Goal: Information Seeking & Learning: Compare options

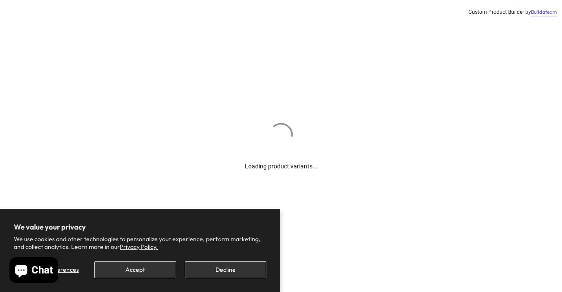
click at [151, 264] on button "Accept" at bounding box center [135, 270] width 82 height 17
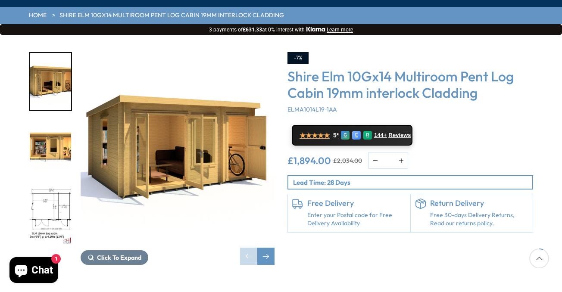
scroll to position [92, 0]
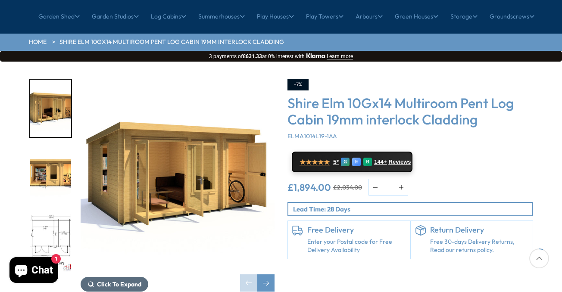
click at [128, 281] on span "Click To Expand" at bounding box center [119, 285] width 44 height 8
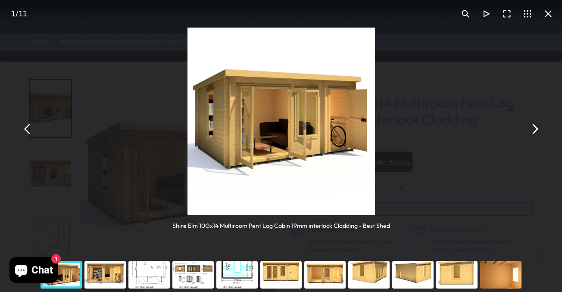
click at [536, 130] on button "You can close this modal content with the ESC key" at bounding box center [534, 129] width 21 height 21
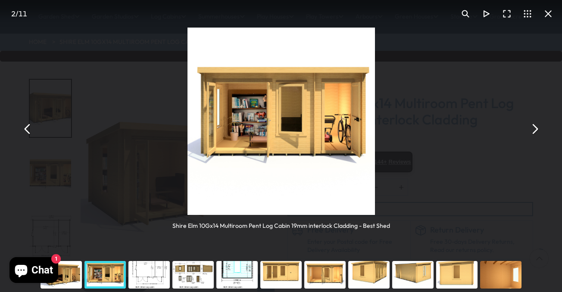
click at [536, 130] on button "You can close this modal content with the ESC key" at bounding box center [534, 129] width 21 height 21
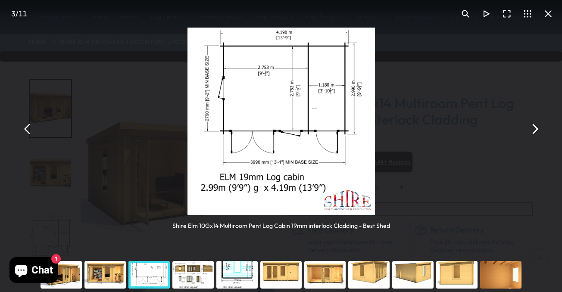
click at [536, 130] on button "You can close this modal content with the ESC key" at bounding box center [534, 129] width 21 height 21
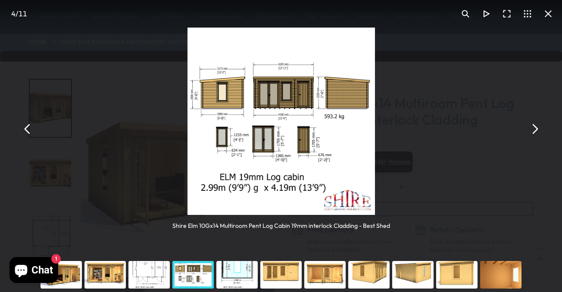
click at [536, 130] on button "You can close this modal content with the ESC key" at bounding box center [534, 129] width 21 height 21
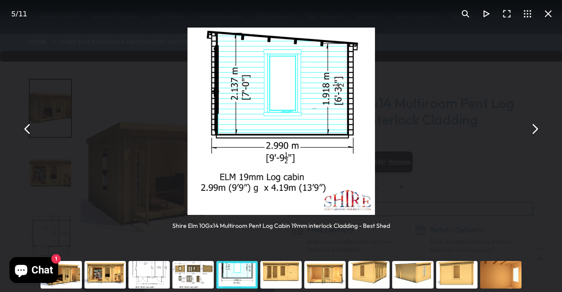
click at [536, 130] on button "You can close this modal content with the ESC key" at bounding box center [534, 129] width 21 height 21
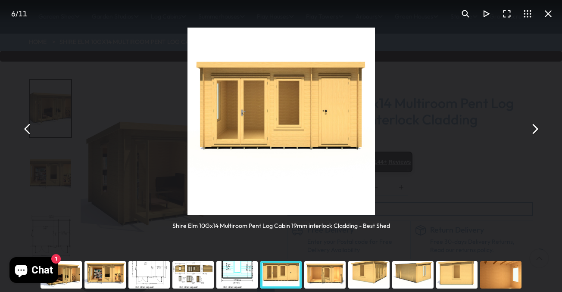
click at [536, 130] on button "You can close this modal content with the ESC key" at bounding box center [534, 129] width 21 height 21
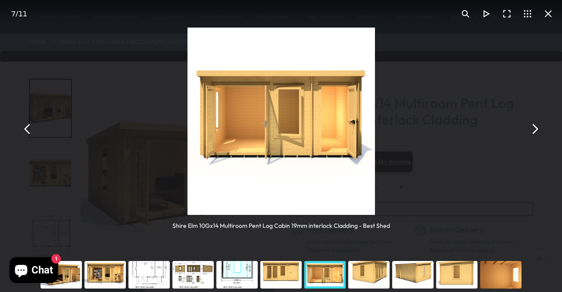
click at [536, 130] on button "You can close this modal content with the ESC key" at bounding box center [534, 129] width 21 height 21
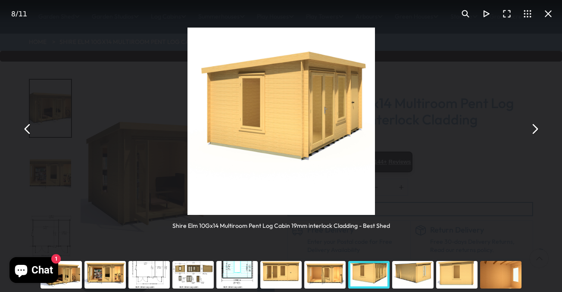
click at [536, 130] on button "You can close this modal content with the ESC key" at bounding box center [534, 129] width 21 height 21
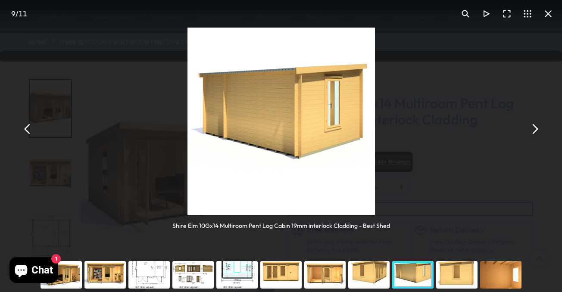
click at [536, 130] on button "You can close this modal content with the ESC key" at bounding box center [534, 129] width 21 height 21
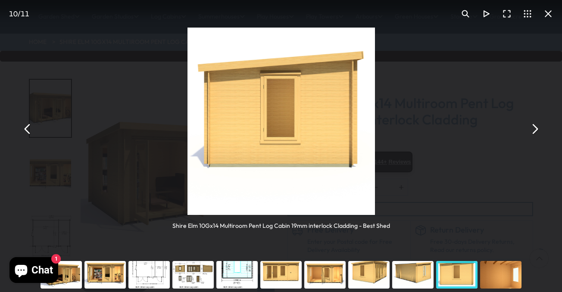
click at [551, 19] on button "You can close this modal content with the ESC key" at bounding box center [548, 13] width 21 height 21
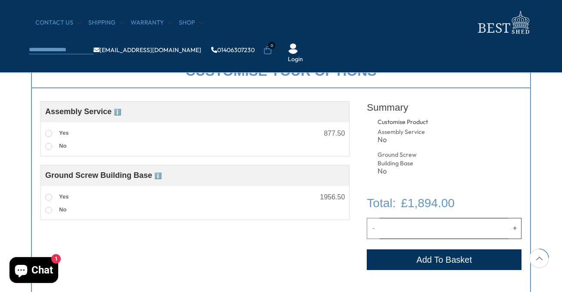
scroll to position [320, 0]
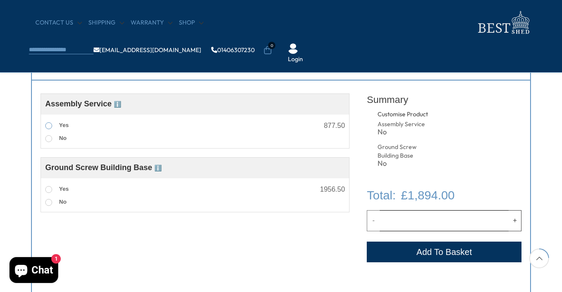
click at [49, 123] on span at bounding box center [48, 125] width 7 height 7
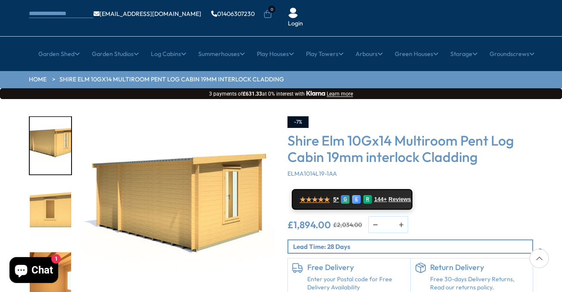
scroll to position [53, 0]
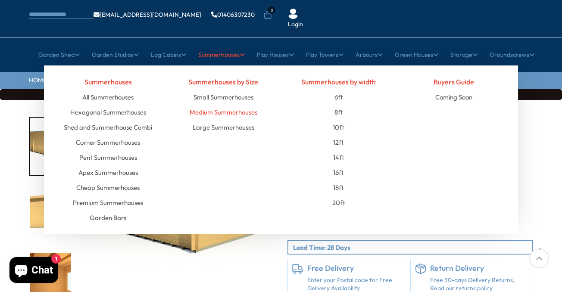
click at [228, 105] on link "Medium Summerhouses" at bounding box center [224, 112] width 68 height 15
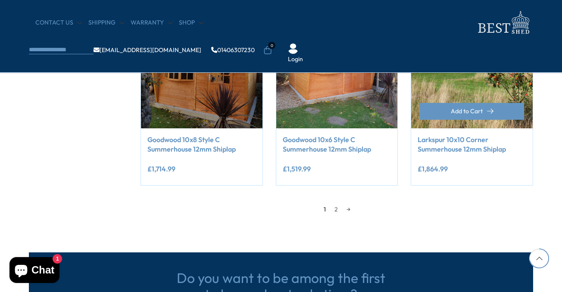
scroll to position [778, 0]
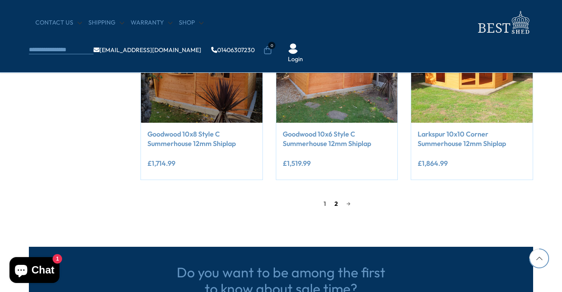
click at [336, 203] on link "2" at bounding box center [336, 204] width 12 height 13
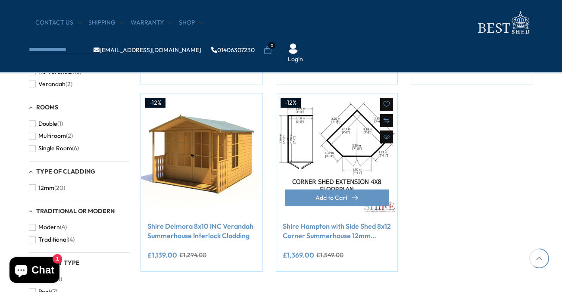
scroll to position [500, 0]
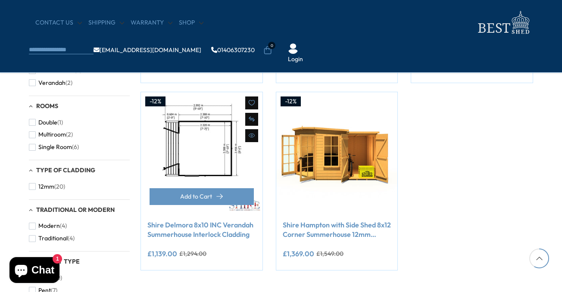
click at [220, 150] on img at bounding box center [202, 153] width 122 height 122
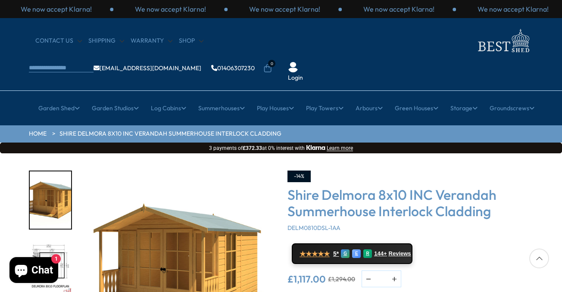
click at [212, 224] on img "1 / 9" at bounding box center [178, 268] width 194 height 194
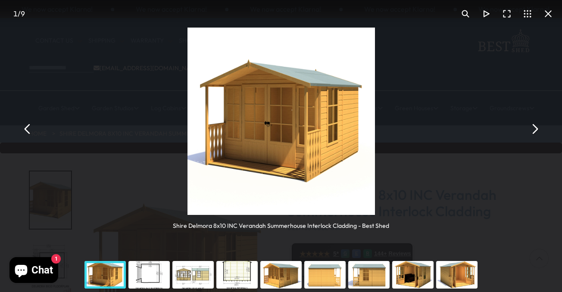
click at [534, 130] on button "You can close this modal content with the ESC key" at bounding box center [534, 129] width 21 height 21
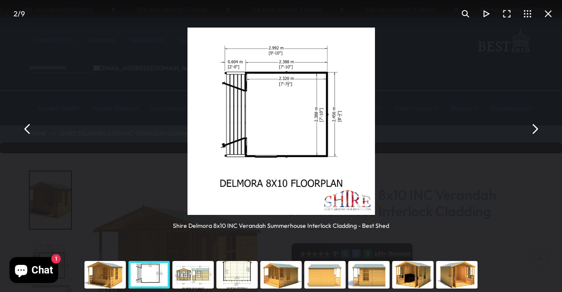
click at [533, 129] on button "You can close this modal content with the ESC key" at bounding box center [534, 129] width 21 height 21
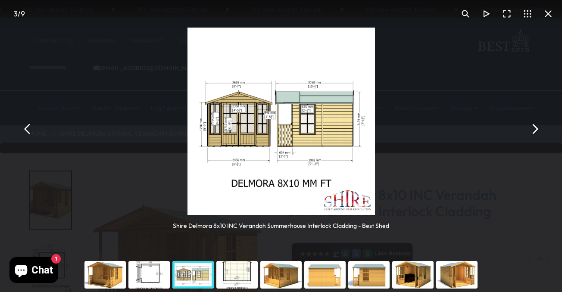
click at [533, 129] on button "You can close this modal content with the ESC key" at bounding box center [534, 129] width 21 height 21
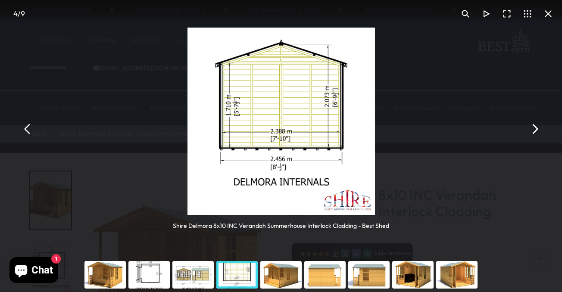
click at [533, 129] on button "You can close this modal content with the ESC key" at bounding box center [534, 129] width 21 height 21
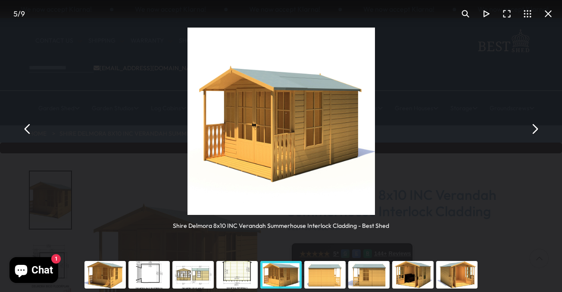
click at [533, 129] on button "You can close this modal content with the ESC key" at bounding box center [534, 129] width 21 height 21
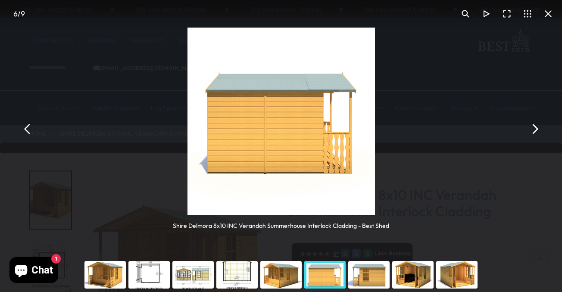
click at [533, 129] on button "You can close this modal content with the ESC key" at bounding box center [534, 129] width 21 height 21
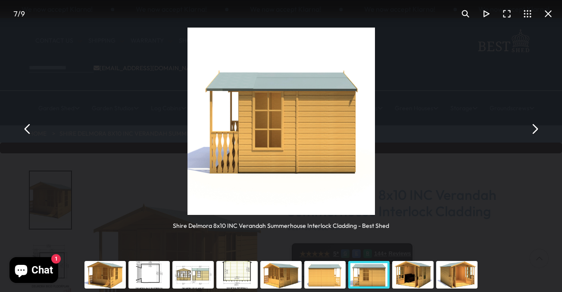
click at [533, 129] on button "You can close this modal content with the ESC key" at bounding box center [534, 129] width 21 height 21
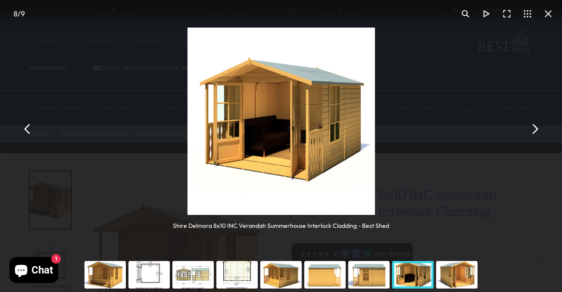
click at [533, 129] on button "You can close this modal content with the ESC key" at bounding box center [534, 129] width 21 height 21
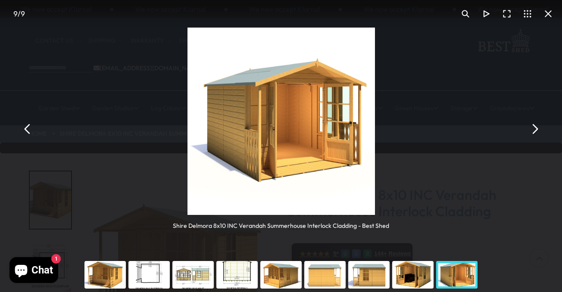
click at [533, 129] on button "You can close this modal content with the ESC key" at bounding box center [534, 129] width 21 height 21
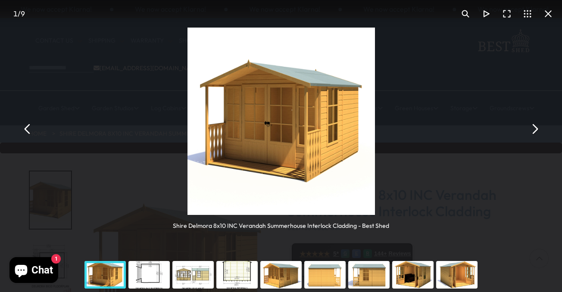
click at [533, 129] on button "You can close this modal content with the ESC key" at bounding box center [534, 129] width 21 height 21
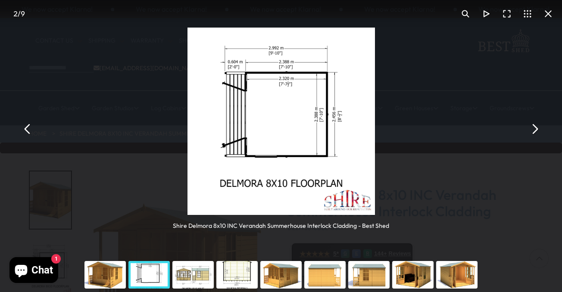
click at [547, 16] on button "You can close this modal content with the ESC key" at bounding box center [548, 13] width 21 height 21
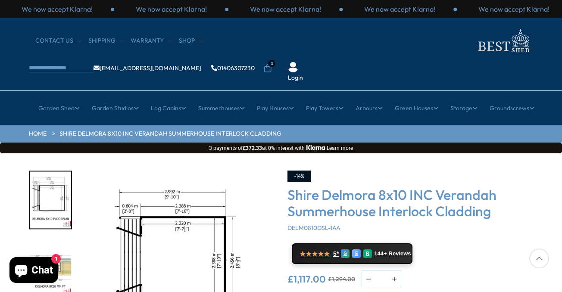
click at [523, 200] on div "Shire Delmora 8x10 INC Verandah Summerhouse Interlock Cladding DELM0810DSL-1AA" at bounding box center [411, 210] width 246 height 46
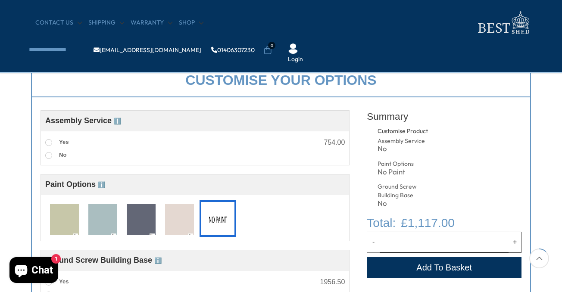
scroll to position [305, 0]
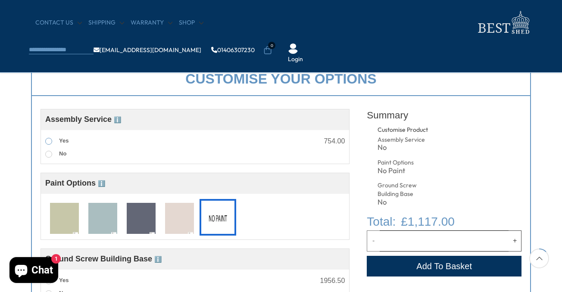
click at [52, 141] on span at bounding box center [48, 141] width 7 height 7
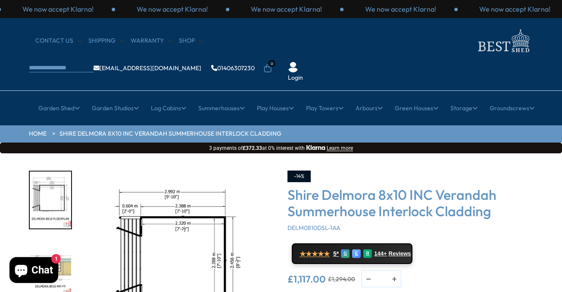
scroll to position [0, 0]
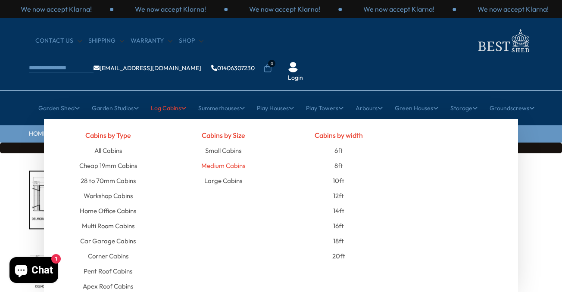
click at [206, 158] on link "Medium Cabins" at bounding box center [223, 165] width 44 height 15
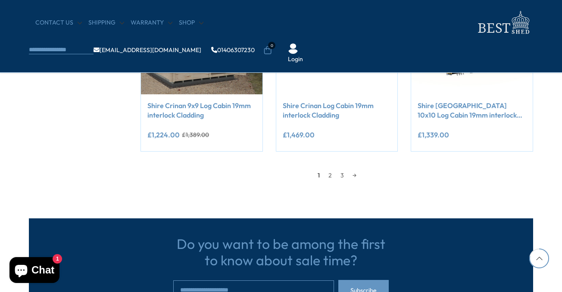
scroll to position [818, 0]
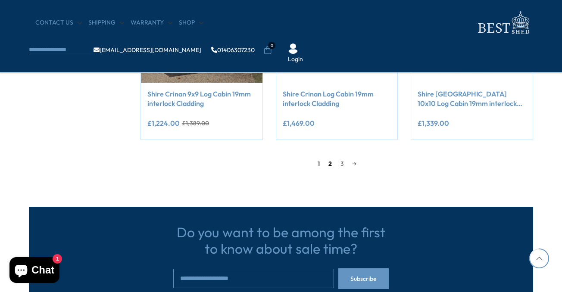
click at [329, 162] on link "2" at bounding box center [330, 163] width 12 height 13
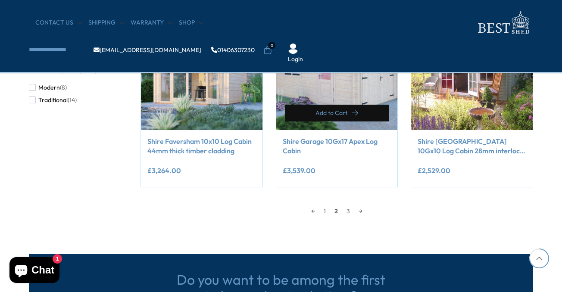
scroll to position [781, 0]
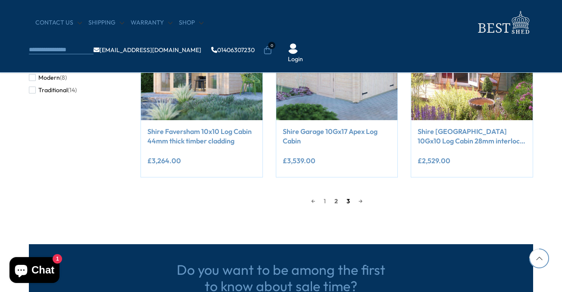
click at [349, 198] on link "3" at bounding box center [348, 201] width 12 height 13
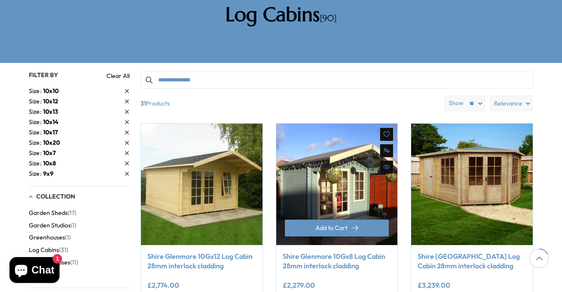
scroll to position [162, 0]
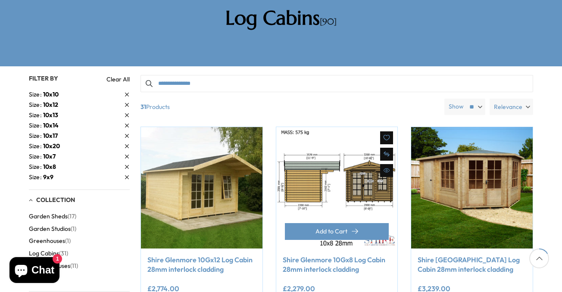
click at [362, 160] on img at bounding box center [337, 188] width 122 height 122
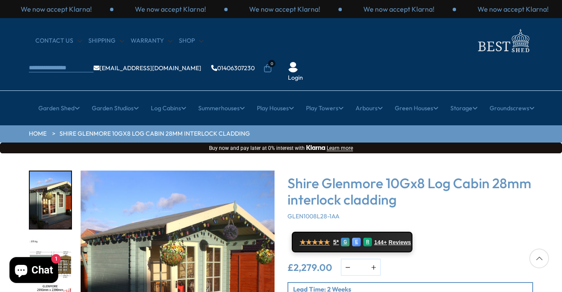
click at [226, 212] on img "1 / 18" at bounding box center [178, 268] width 194 height 194
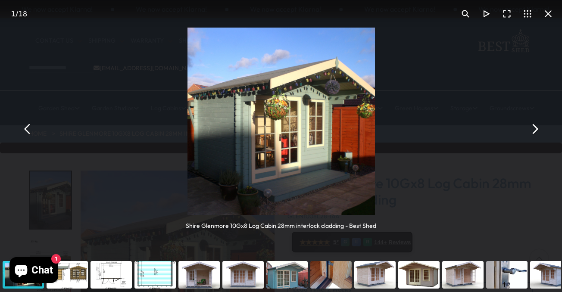
click at [535, 128] on button "You can close this modal content with the ESC key" at bounding box center [534, 129] width 21 height 21
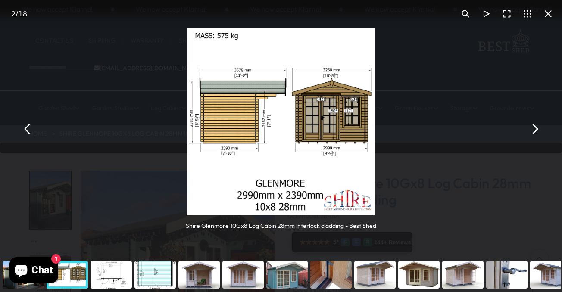
click at [535, 128] on button "You can close this modal content with the ESC key" at bounding box center [534, 129] width 21 height 21
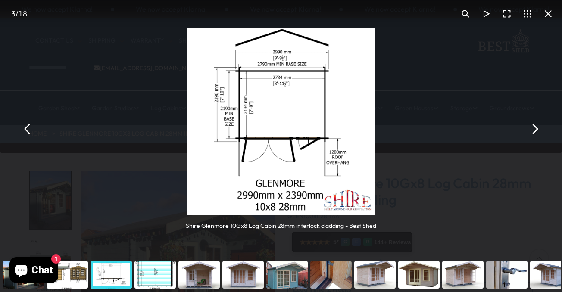
click at [535, 128] on button "You can close this modal content with the ESC key" at bounding box center [534, 129] width 21 height 21
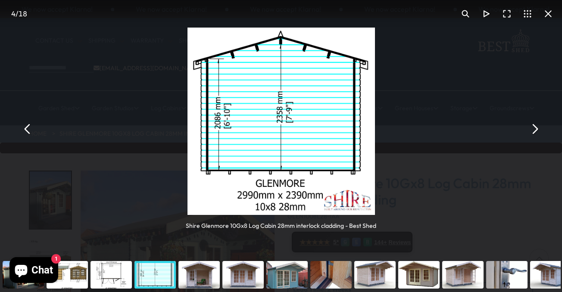
click at [535, 128] on button "You can close this modal content with the ESC key" at bounding box center [534, 129] width 21 height 21
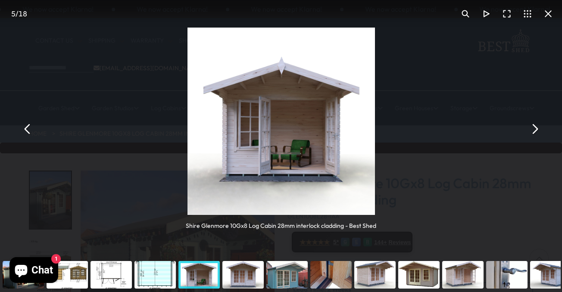
click at [535, 128] on button "You can close this modal content with the ESC key" at bounding box center [534, 129] width 21 height 21
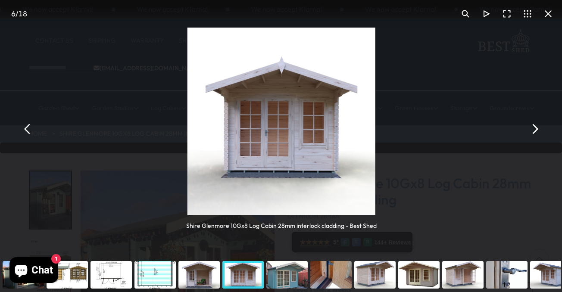
click at [535, 128] on button "You can close this modal content with the ESC key" at bounding box center [534, 129] width 21 height 21
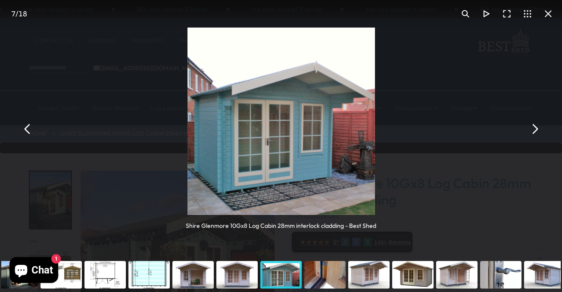
click at [535, 128] on button "You can close this modal content with the ESC key" at bounding box center [534, 129] width 21 height 21
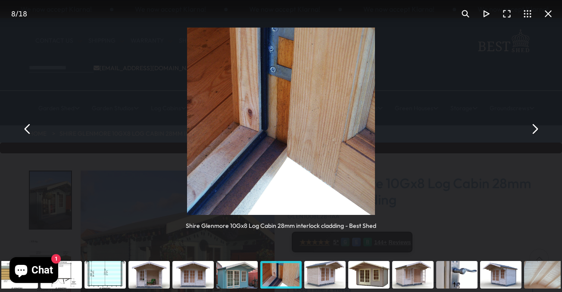
click at [535, 128] on button "You can close this modal content with the ESC key" at bounding box center [534, 129] width 21 height 21
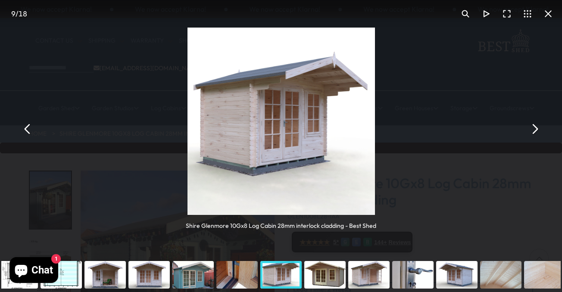
click at [535, 128] on button "You can close this modal content with the ESC key" at bounding box center [534, 129] width 21 height 21
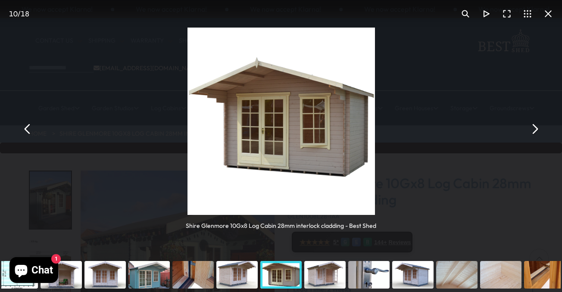
click at [535, 128] on button "You can close this modal content with the ESC key" at bounding box center [534, 129] width 21 height 21
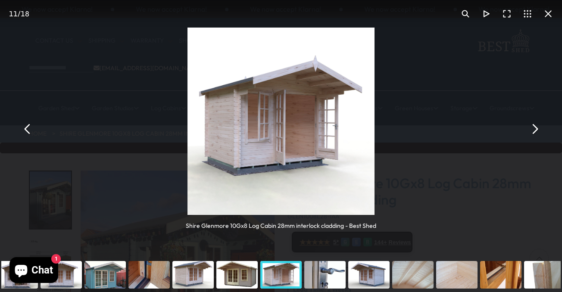
click at [535, 128] on button "You can close this modal content with the ESC key" at bounding box center [534, 129] width 21 height 21
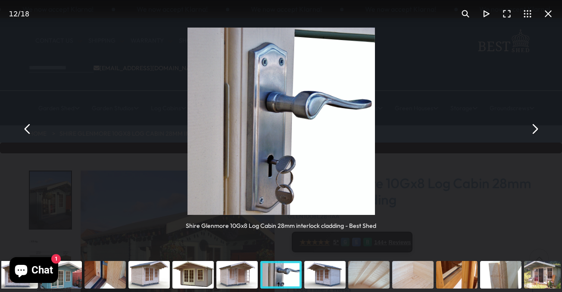
click at [535, 128] on button "You can close this modal content with the ESC key" at bounding box center [534, 129] width 21 height 21
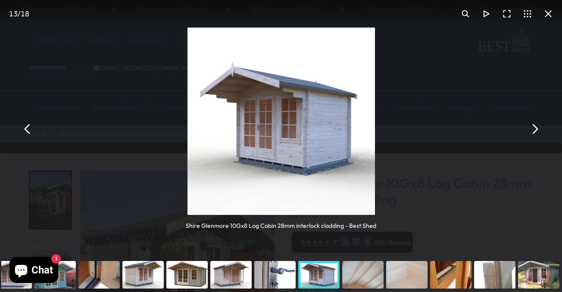
click at [535, 128] on button "You can close this modal content with the ESC key" at bounding box center [534, 129] width 21 height 21
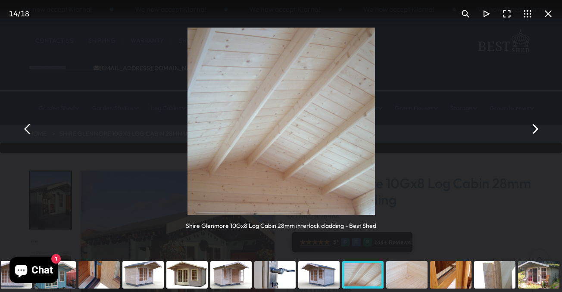
click at [535, 128] on button "You can close this modal content with the ESC key" at bounding box center [534, 129] width 21 height 21
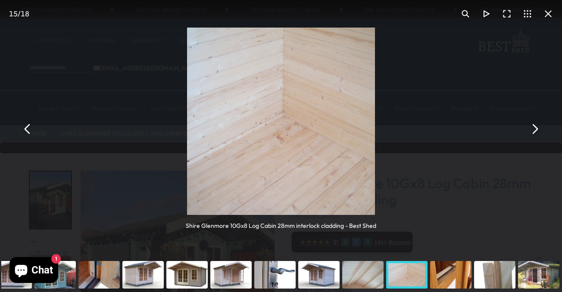
click at [535, 128] on button "You can close this modal content with the ESC key" at bounding box center [534, 129] width 21 height 21
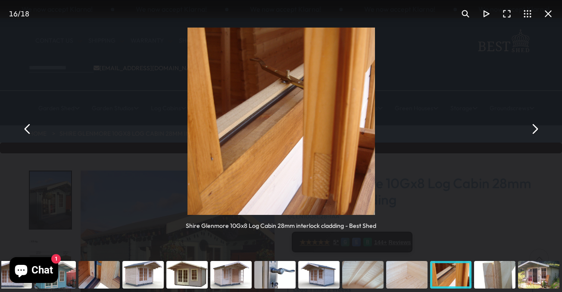
click at [535, 128] on button "You can close this modal content with the ESC key" at bounding box center [534, 129] width 21 height 21
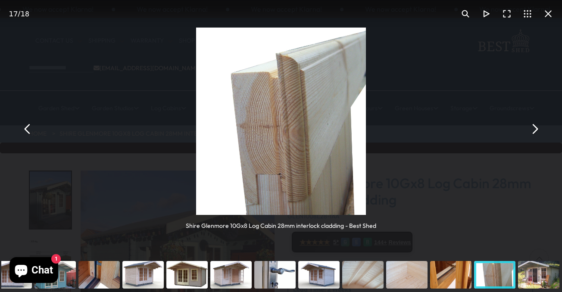
click at [535, 128] on button "You can close this modal content with the ESC key" at bounding box center [534, 129] width 21 height 21
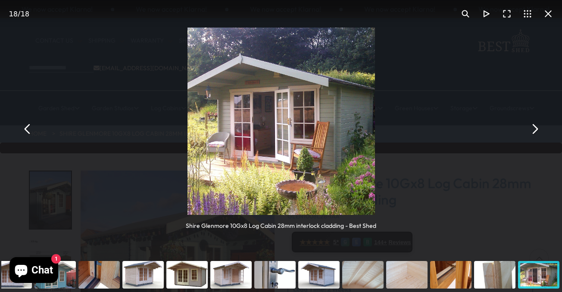
click at [535, 128] on button "You can close this modal content with the ESC key" at bounding box center [534, 129] width 21 height 21
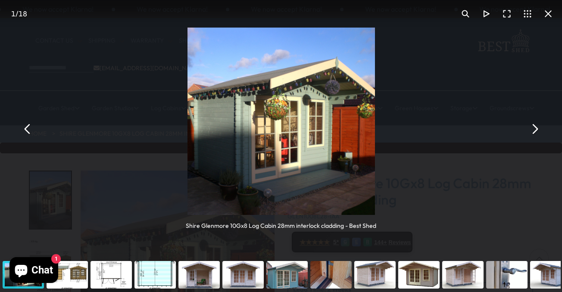
click at [550, 10] on button "You can close this modal content with the ESC key" at bounding box center [548, 13] width 21 height 21
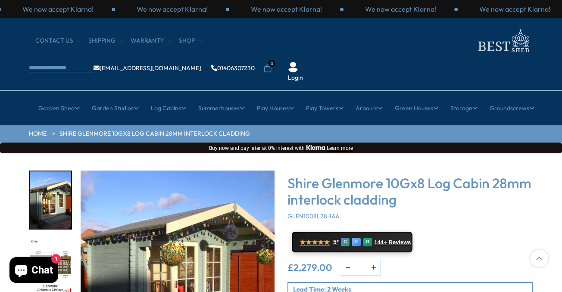
click at [501, 180] on h3 "Shire Glenmore 10Gx8 Log Cabin 28mm interlock cladding" at bounding box center [411, 191] width 246 height 33
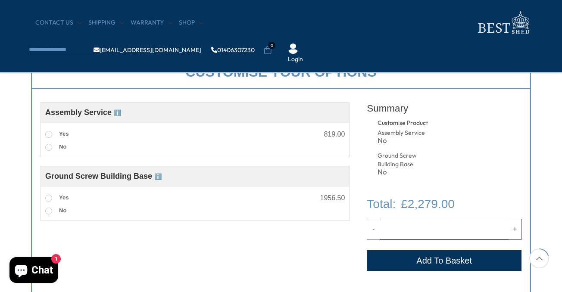
scroll to position [316, 0]
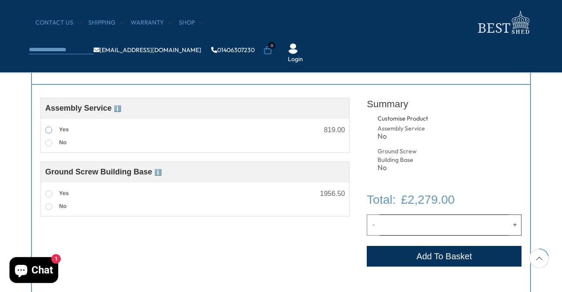
click at [50, 129] on span at bounding box center [48, 130] width 7 height 7
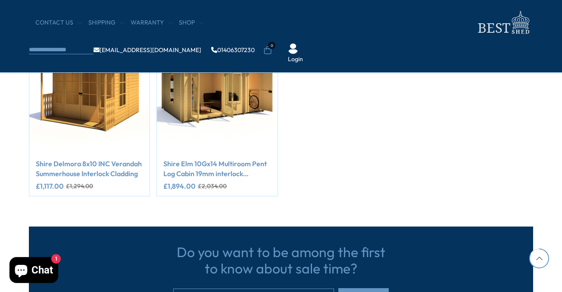
scroll to position [1309, 0]
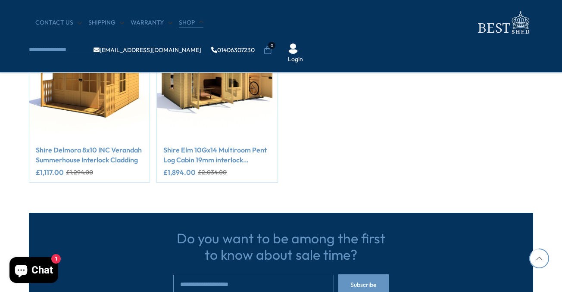
click at [190, 22] on link "Shop" at bounding box center [191, 23] width 25 height 9
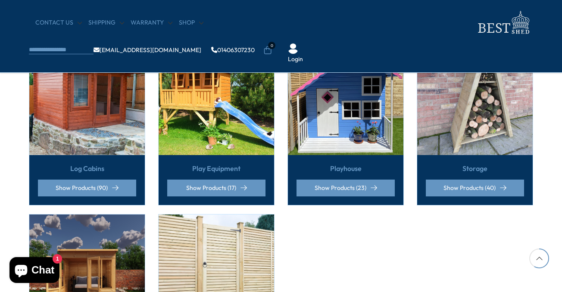
scroll to position [561, 0]
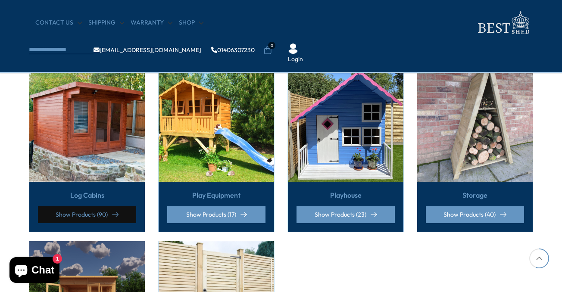
click at [88, 207] on link "Show Products (90)" at bounding box center [87, 215] width 98 height 17
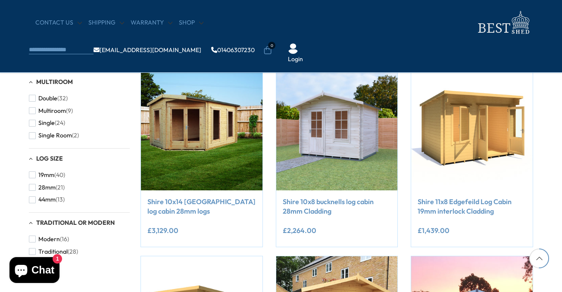
scroll to position [524, 0]
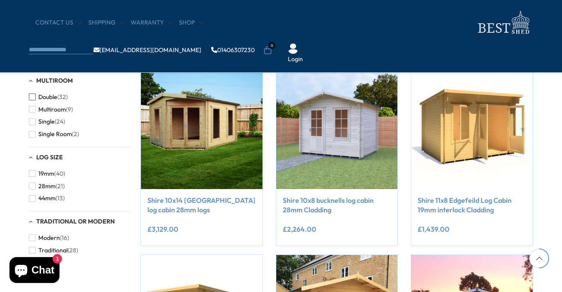
click at [34, 94] on span "button" at bounding box center [32, 97] width 7 height 7
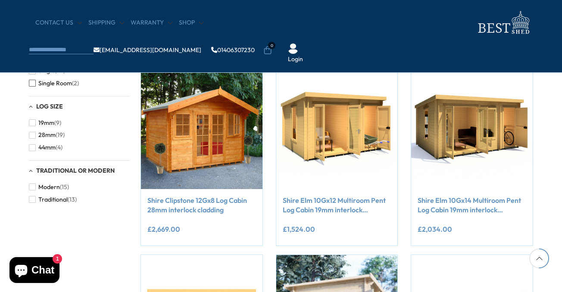
click at [30, 80] on span "button" at bounding box center [32, 83] width 7 height 7
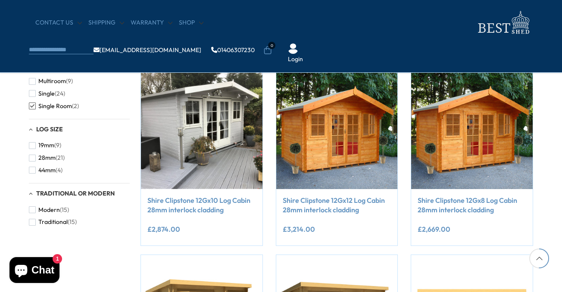
click at [31, 66] on span "button" at bounding box center [32, 69] width 7 height 7
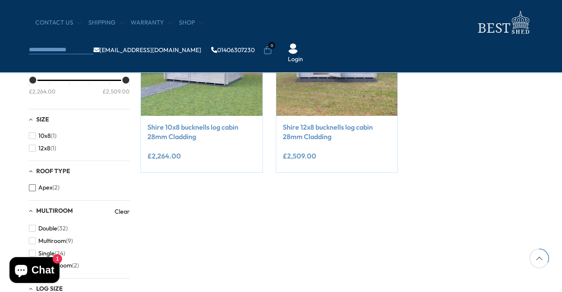
scroll to position [195, 0]
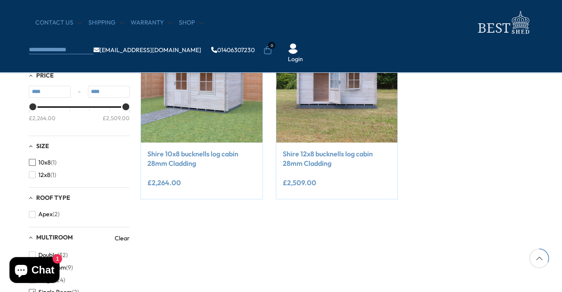
click at [33, 163] on span "button" at bounding box center [32, 162] width 7 height 7
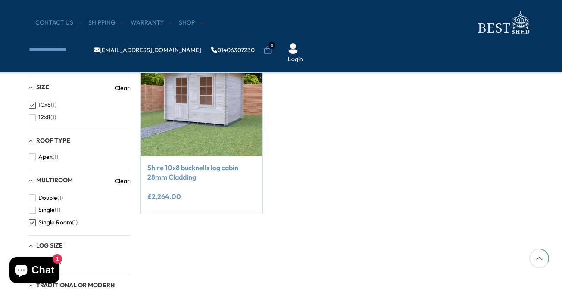
scroll to position [184, 0]
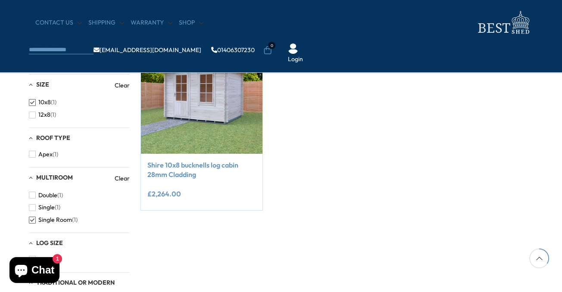
click at [31, 219] on span "button" at bounding box center [32, 220] width 7 height 7
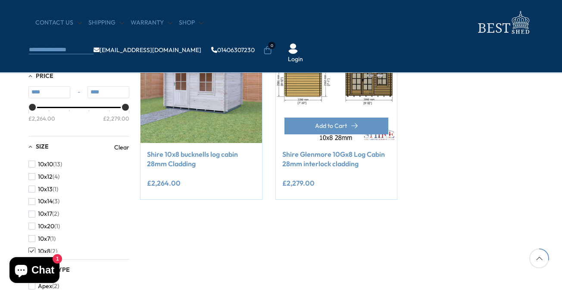
scroll to position [200, 0]
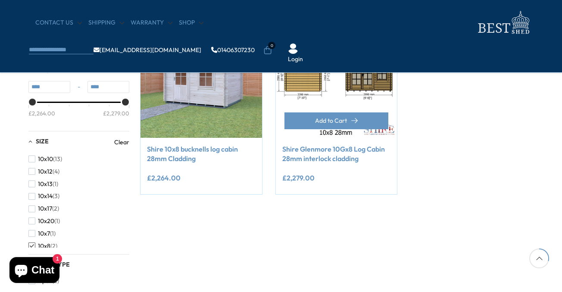
click at [370, 72] on img at bounding box center [337, 77] width 122 height 122
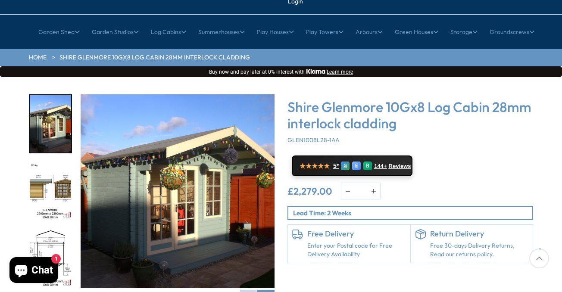
scroll to position [77, 0]
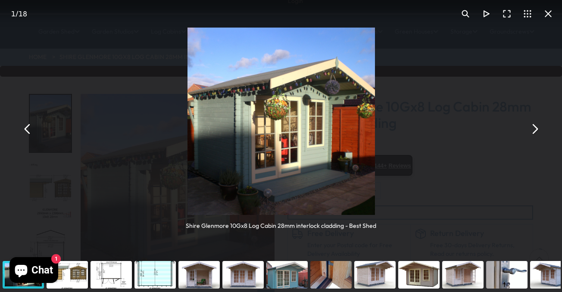
click at [534, 130] on button "You can close this modal content with the ESC key" at bounding box center [534, 129] width 21 height 21
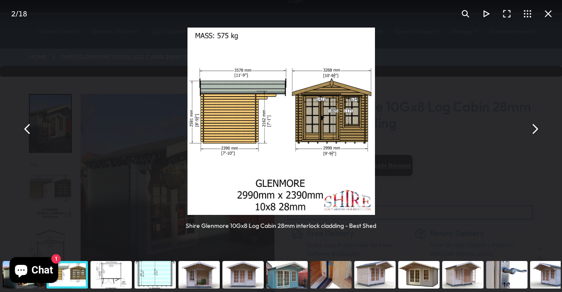
click at [534, 130] on button "You can close this modal content with the ESC key" at bounding box center [534, 129] width 21 height 21
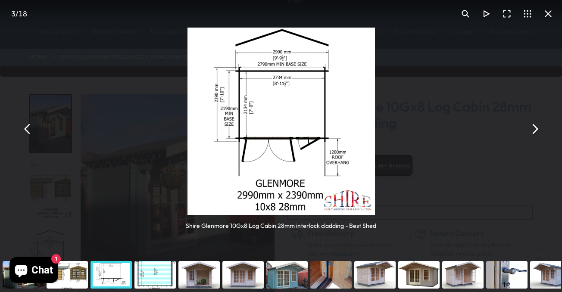
click at [534, 130] on button "You can close this modal content with the ESC key" at bounding box center [534, 129] width 21 height 21
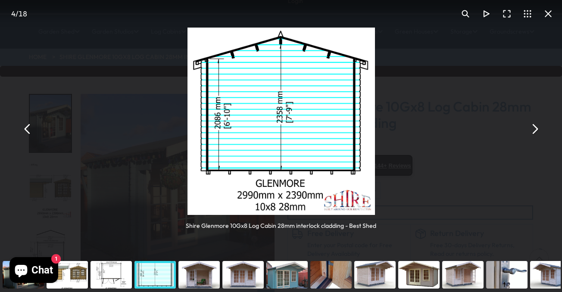
click at [534, 130] on button "You can close this modal content with the ESC key" at bounding box center [534, 129] width 21 height 21
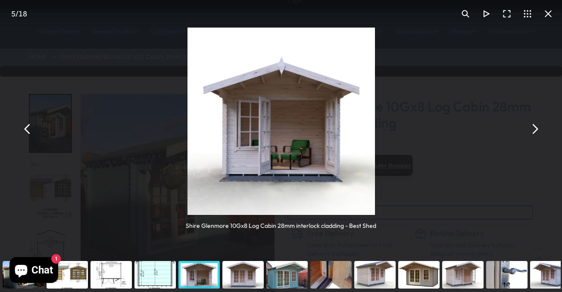
click at [534, 130] on button "You can close this modal content with the ESC key" at bounding box center [534, 129] width 21 height 21
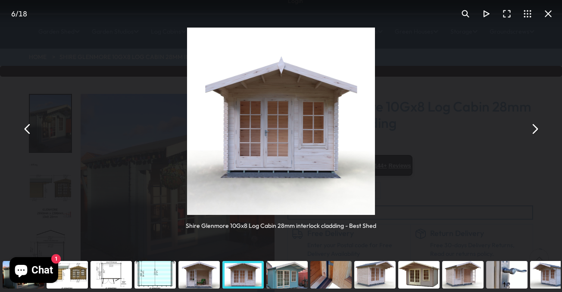
click at [534, 130] on button "You can close this modal content with the ESC key" at bounding box center [534, 129] width 21 height 21
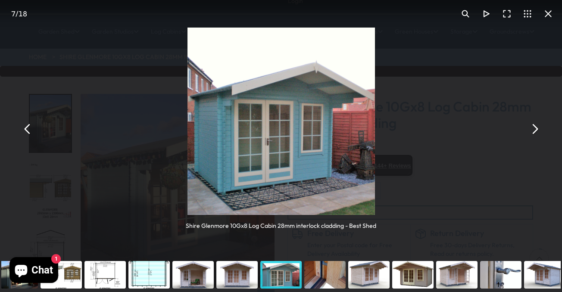
click at [534, 130] on button "You can close this modal content with the ESC key" at bounding box center [534, 129] width 21 height 21
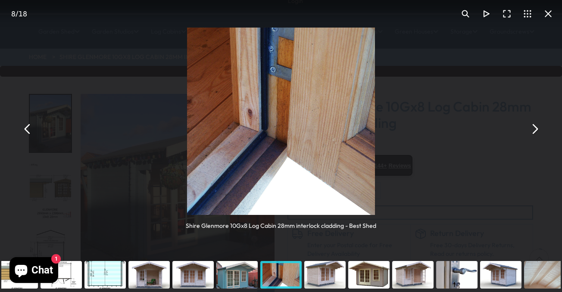
click at [534, 130] on button "You can close this modal content with the ESC key" at bounding box center [534, 129] width 21 height 21
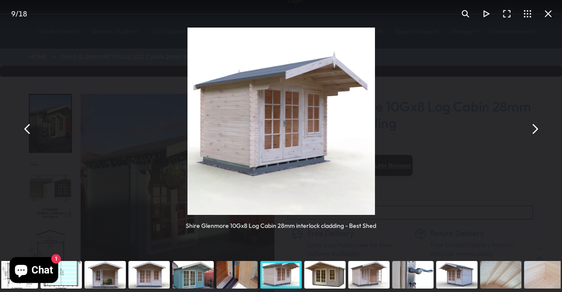
click at [534, 130] on button "You can close this modal content with the ESC key" at bounding box center [534, 129] width 21 height 21
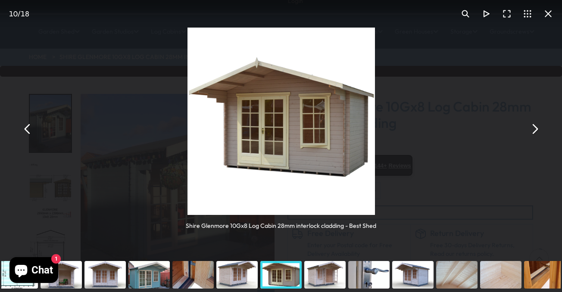
click at [534, 130] on button "You can close this modal content with the ESC key" at bounding box center [534, 129] width 21 height 21
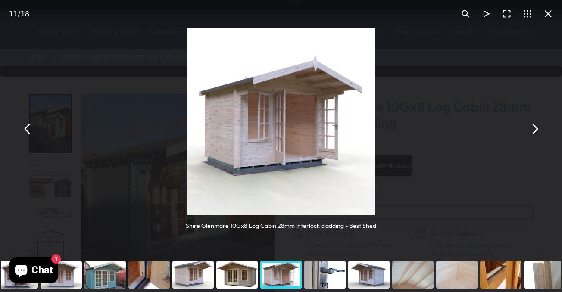
click at [534, 130] on button "You can close this modal content with the ESC key" at bounding box center [534, 129] width 21 height 21
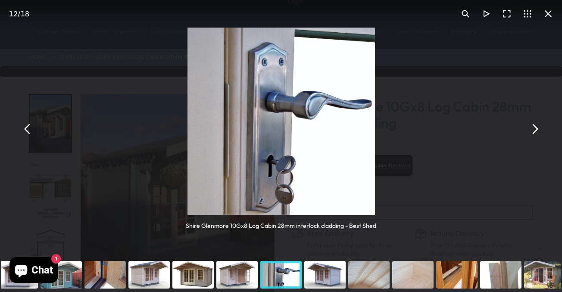
click at [534, 130] on button "You can close this modal content with the ESC key" at bounding box center [534, 129] width 21 height 21
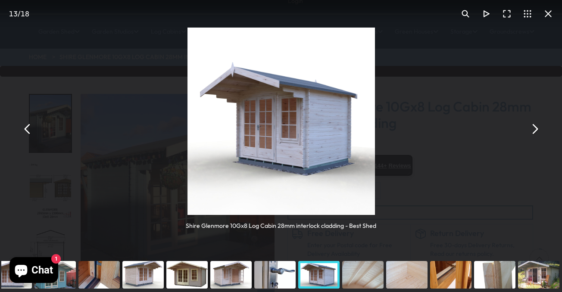
click at [534, 130] on button "You can close this modal content with the ESC key" at bounding box center [534, 129] width 21 height 21
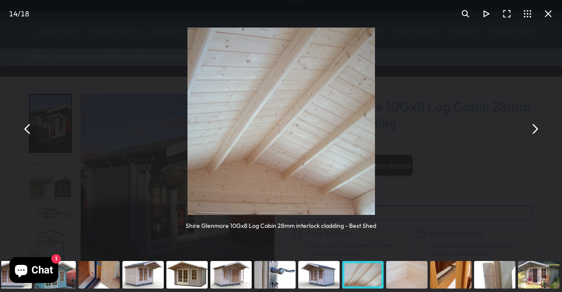
click at [534, 130] on button "You can close this modal content with the ESC key" at bounding box center [534, 129] width 21 height 21
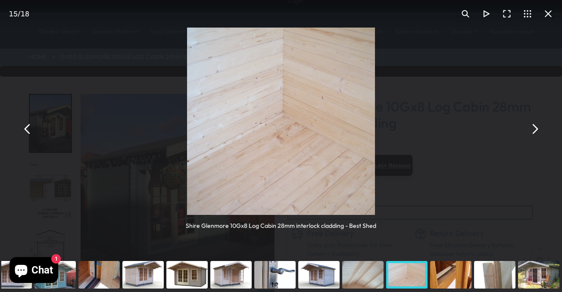
click at [534, 130] on button "You can close this modal content with the ESC key" at bounding box center [534, 129] width 21 height 21
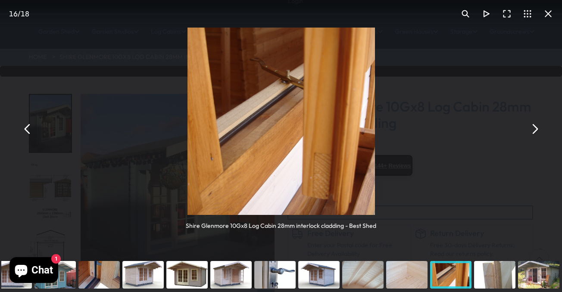
click at [533, 131] on button "You can close this modal content with the ESC key" at bounding box center [534, 129] width 21 height 21
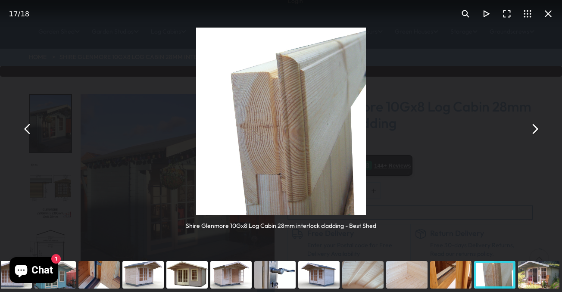
click at [533, 131] on button "You can close this modal content with the ESC key" at bounding box center [534, 129] width 21 height 21
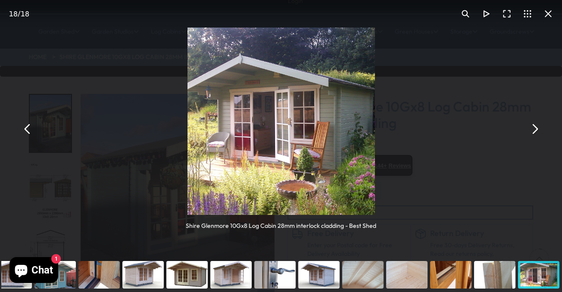
click at [533, 131] on button "You can close this modal content with the ESC key" at bounding box center [534, 129] width 21 height 21
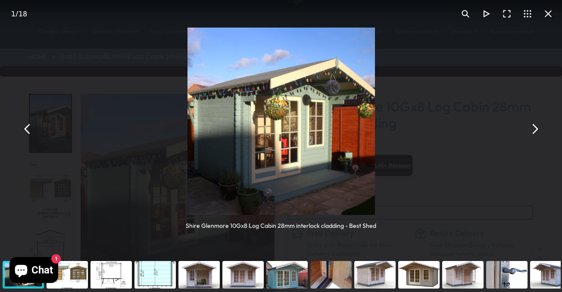
click at [533, 131] on button "You can close this modal content with the ESC key" at bounding box center [534, 129] width 21 height 21
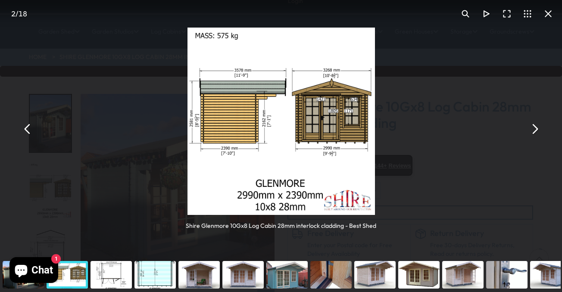
click at [552, 17] on button "You can close this modal content with the ESC key" at bounding box center [548, 13] width 21 height 21
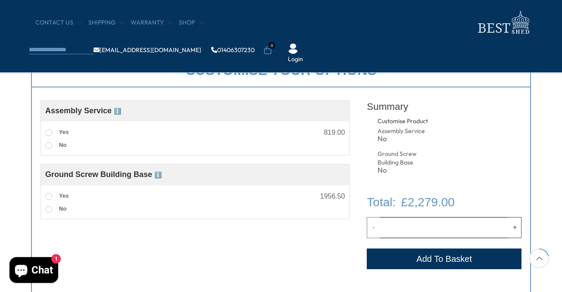
scroll to position [319, 0]
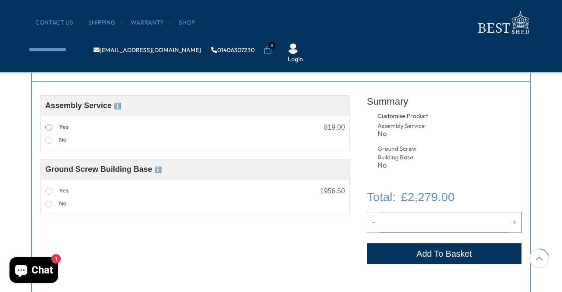
click at [58, 124] on label "Yes" at bounding box center [56, 127] width 23 height 11
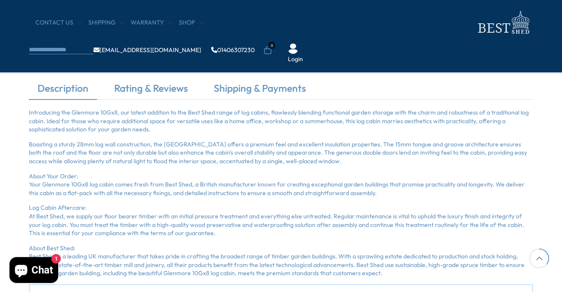
scroll to position [544, 0]
click at [167, 84] on link "Rating & Reviews" at bounding box center [151, 90] width 91 height 18
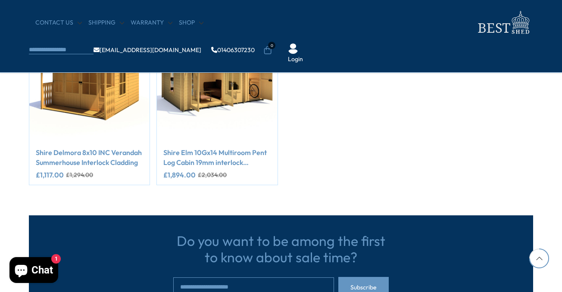
scroll to position [694, 0]
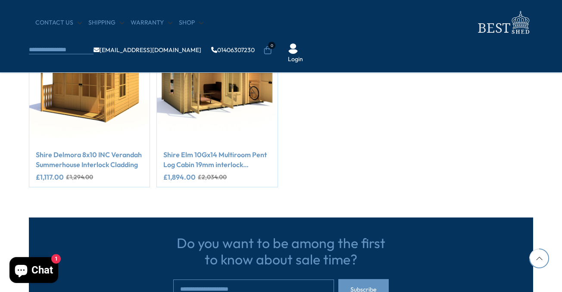
click at [100, 153] on link "Shire Delmora 8x10 INC Verandah Summerhouse Interlock Cladding" at bounding box center [89, 159] width 107 height 19
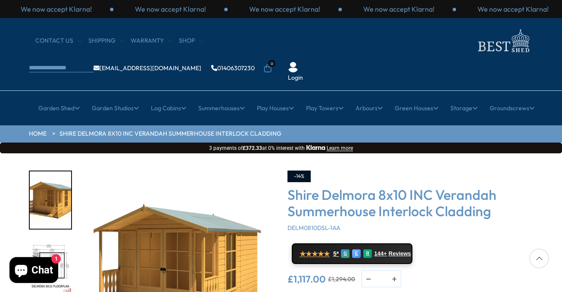
click at [467, 244] on div "★★★★★ 5* G E R 144+ Reviews" at bounding box center [411, 254] width 246 height 21
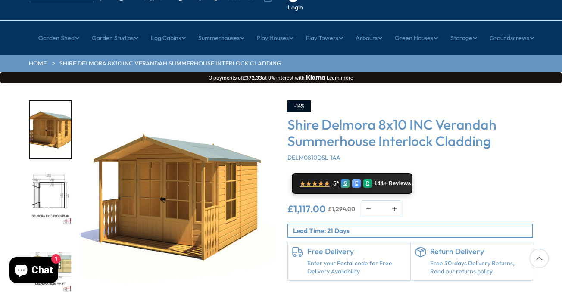
scroll to position [71, 0]
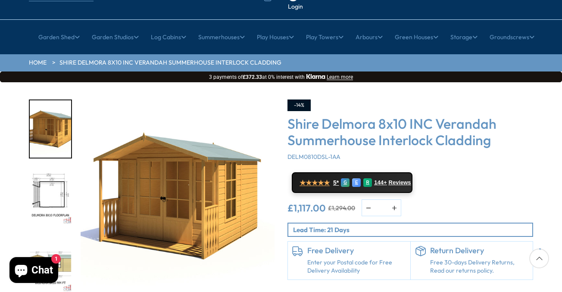
click at [193, 170] on img "1 / 9" at bounding box center [178, 197] width 194 height 194
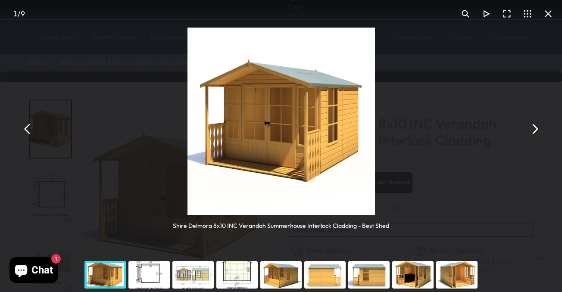
click at [533, 131] on button "You can close this modal content with the ESC key" at bounding box center [534, 129] width 21 height 21
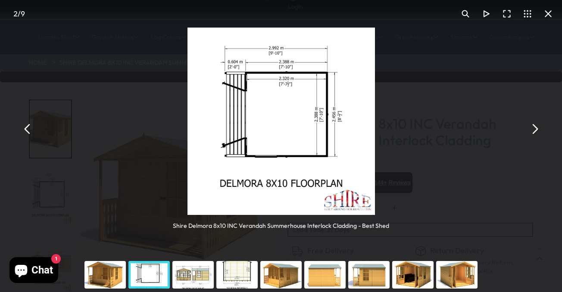
click at [533, 131] on button "You can close this modal content with the ESC key" at bounding box center [534, 129] width 21 height 21
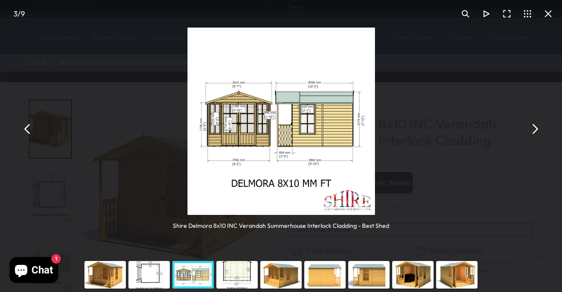
click at [533, 131] on button "You can close this modal content with the ESC key" at bounding box center [534, 129] width 21 height 21
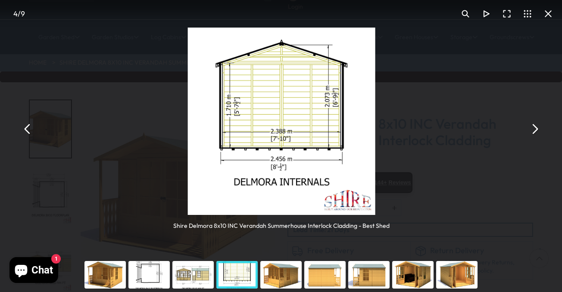
click at [533, 131] on button "You can close this modal content with the ESC key" at bounding box center [534, 129] width 21 height 21
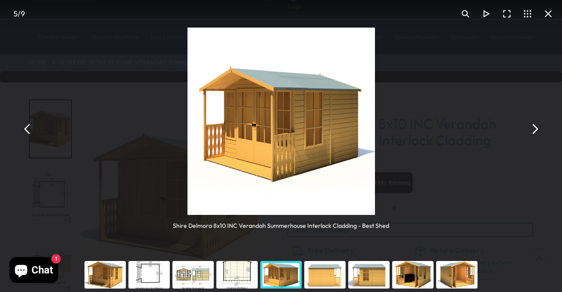
click at [533, 131] on button "You can close this modal content with the ESC key" at bounding box center [534, 129] width 21 height 21
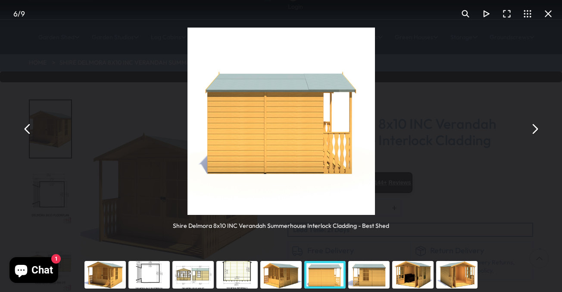
click at [533, 131] on button "You can close this modal content with the ESC key" at bounding box center [534, 129] width 21 height 21
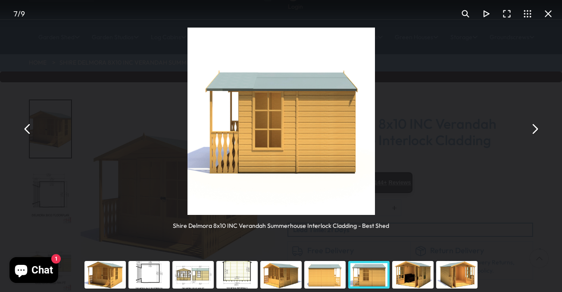
click at [533, 131] on button "You can close this modal content with the ESC key" at bounding box center [534, 129] width 21 height 21
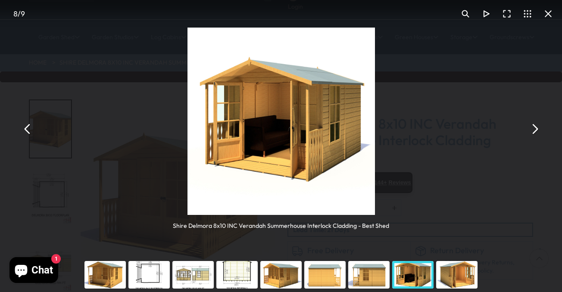
click at [533, 131] on button "You can close this modal content with the ESC key" at bounding box center [534, 129] width 21 height 21
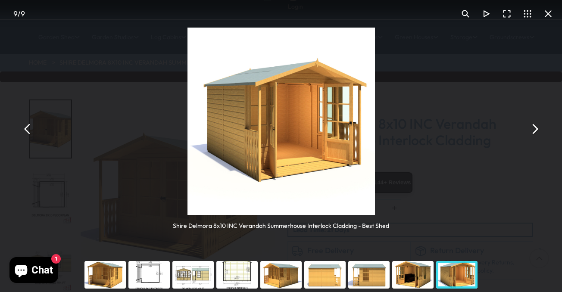
click at [533, 131] on button "You can close this modal content with the ESC key" at bounding box center [534, 129] width 21 height 21
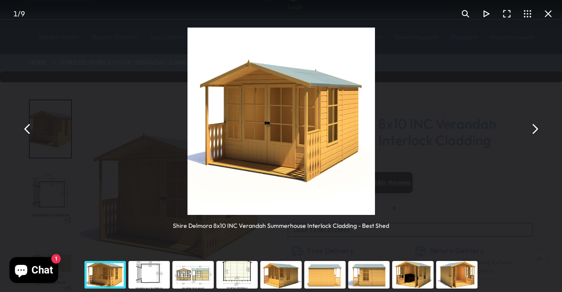
click at [533, 131] on button "You can close this modal content with the ESC key" at bounding box center [534, 129] width 21 height 21
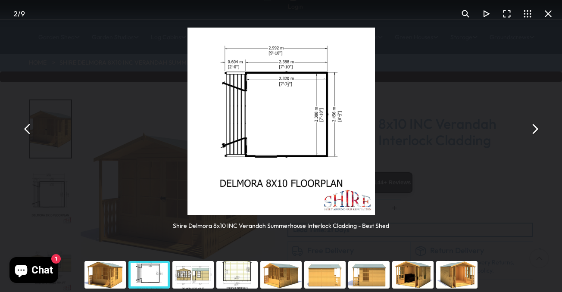
click at [547, 19] on button "You can close this modal content with the ESC key" at bounding box center [548, 13] width 21 height 21
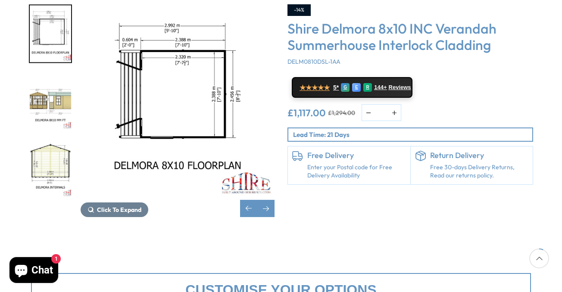
scroll to position [168, 0]
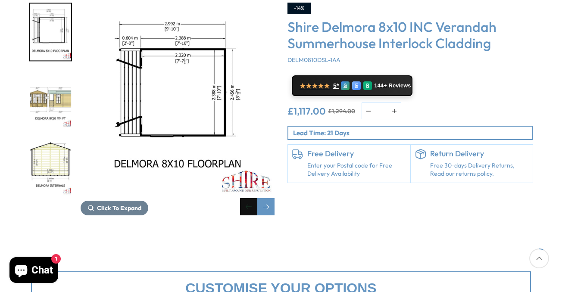
click at [244, 198] on div "Previous slide" at bounding box center [248, 206] width 17 height 17
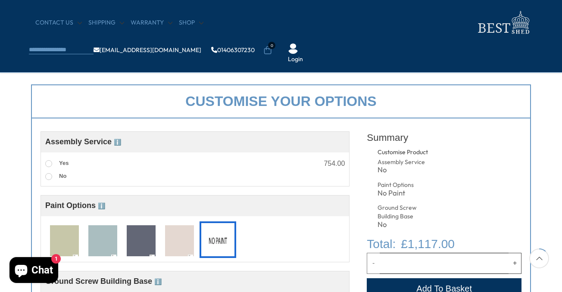
scroll to position [285, 0]
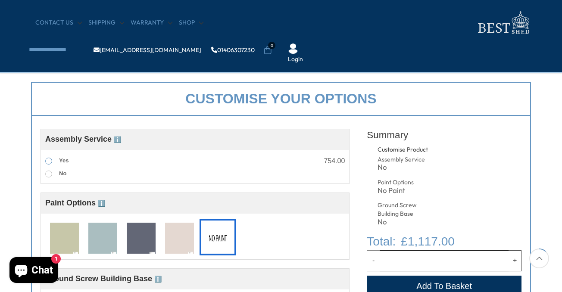
click at [66, 157] on span "Yes" at bounding box center [63, 160] width 9 height 6
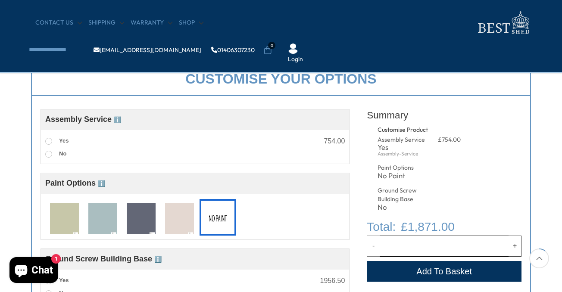
scroll to position [313, 0]
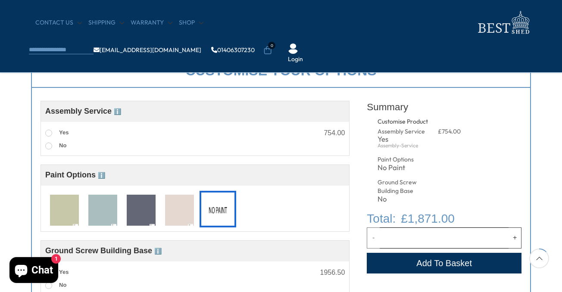
click at [100, 206] on img at bounding box center [102, 211] width 29 height 32
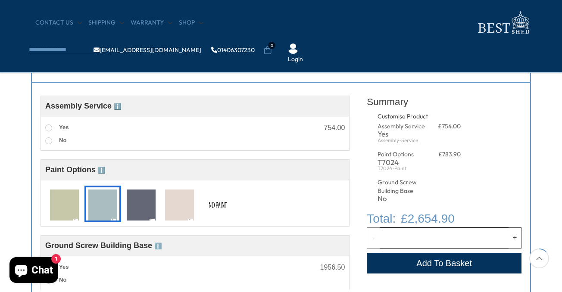
scroll to position [312, 0]
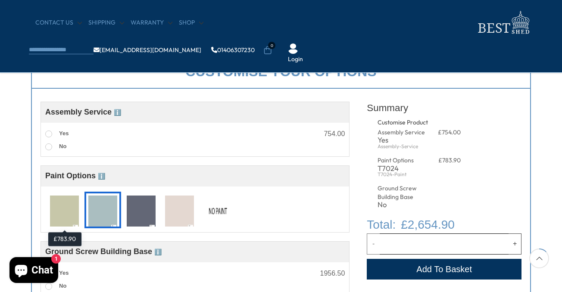
click at [63, 213] on img at bounding box center [64, 212] width 29 height 32
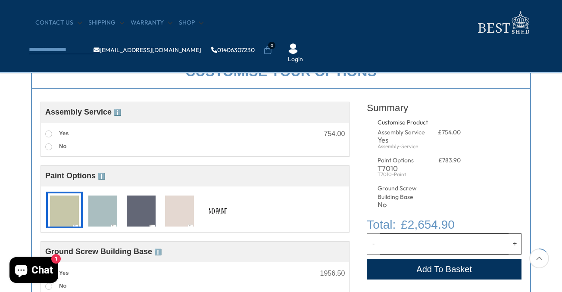
click at [103, 210] on img at bounding box center [102, 212] width 29 height 32
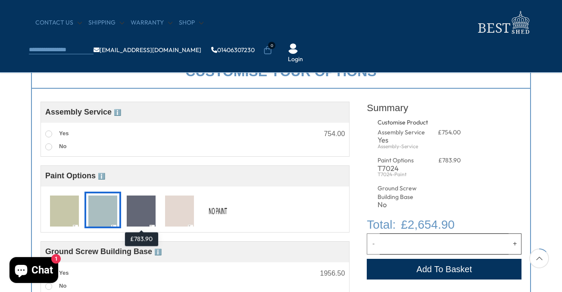
click at [127, 210] on img at bounding box center [141, 212] width 29 height 32
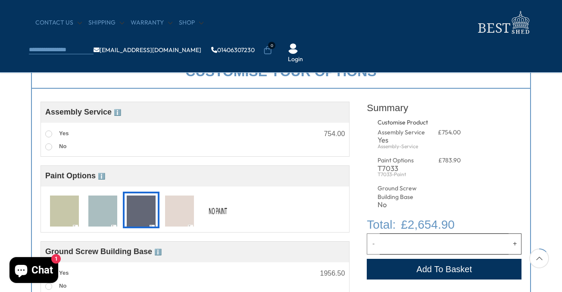
click at [218, 207] on img at bounding box center [218, 212] width 29 height 32
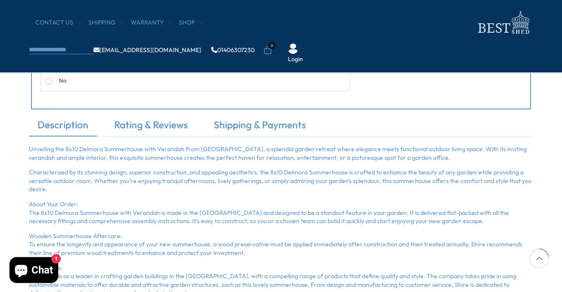
scroll to position [517, 0]
click at [539, 257] on div at bounding box center [540, 259] width 20 height 20
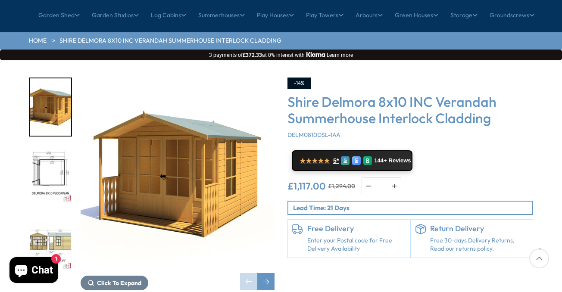
scroll to position [102, 0]
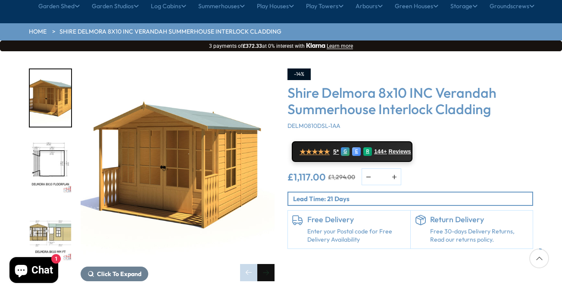
click at [262, 264] on div "Next slide" at bounding box center [265, 272] width 17 height 17
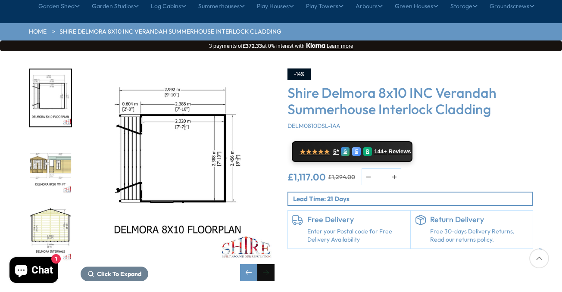
click at [262, 264] on div "Next slide" at bounding box center [265, 272] width 17 height 17
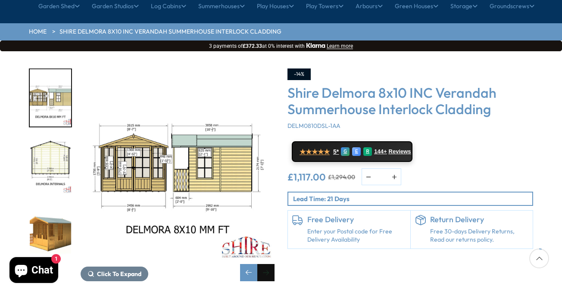
click at [262, 264] on div "Next slide" at bounding box center [265, 272] width 17 height 17
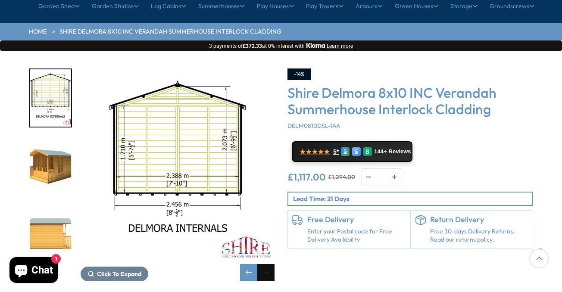
click at [262, 264] on div "Next slide" at bounding box center [265, 272] width 17 height 17
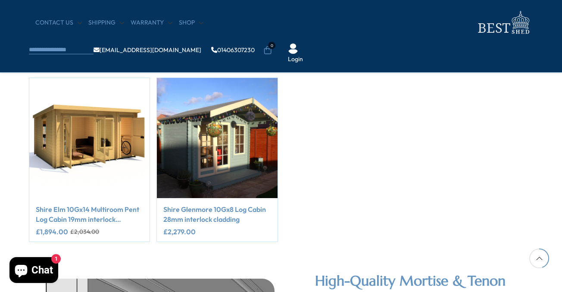
scroll to position [1254, 0]
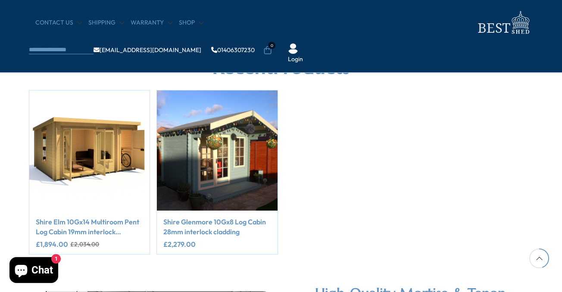
click at [541, 258] on div at bounding box center [540, 259] width 20 height 20
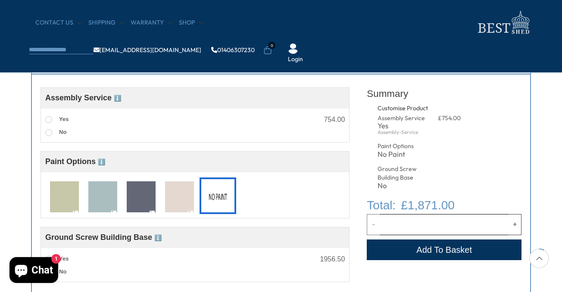
scroll to position [0, 0]
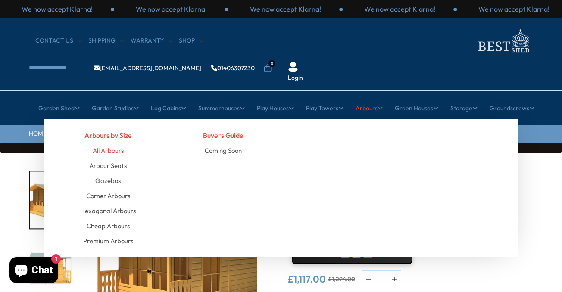
click at [111, 143] on link "All Arbours" at bounding box center [108, 150] width 31 height 15
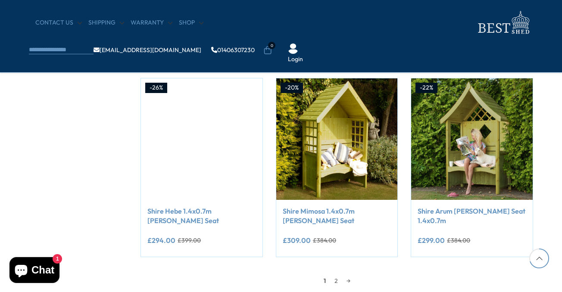
scroll to position [733, 0]
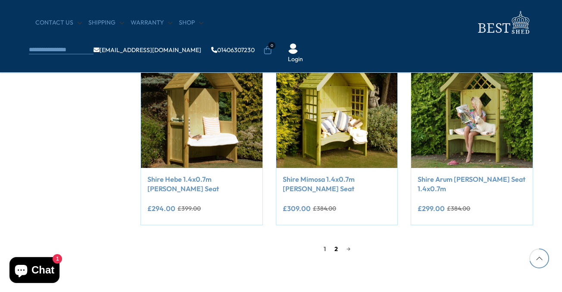
click at [335, 246] on link "2" at bounding box center [336, 249] width 12 height 13
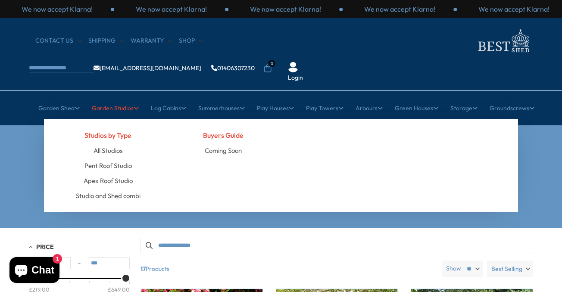
click at [105, 97] on link "Garden Studios" at bounding box center [115, 108] width 47 height 22
click at [107, 143] on link "All Studios" at bounding box center [108, 150] width 29 height 15
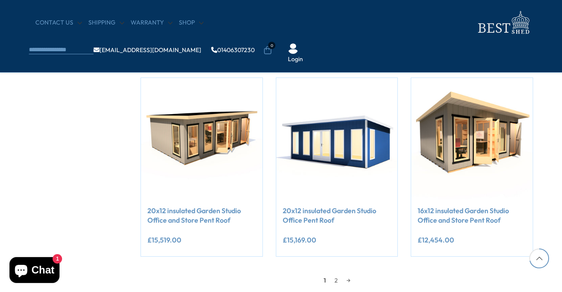
scroll to position [749, 0]
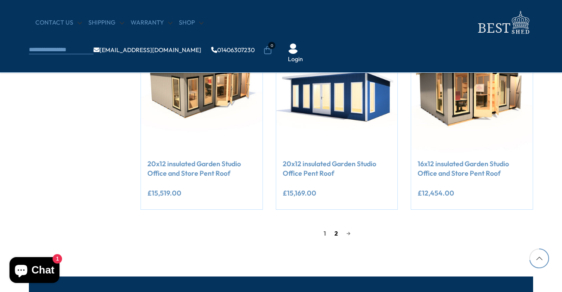
click at [333, 232] on link "2" at bounding box center [336, 233] width 12 height 13
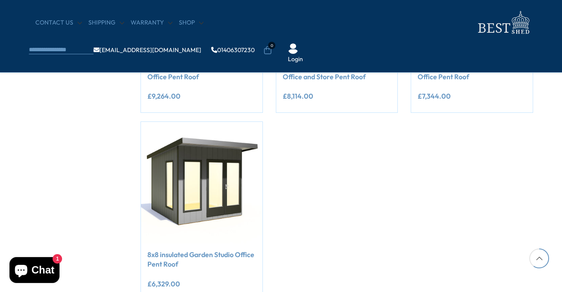
scroll to position [667, 0]
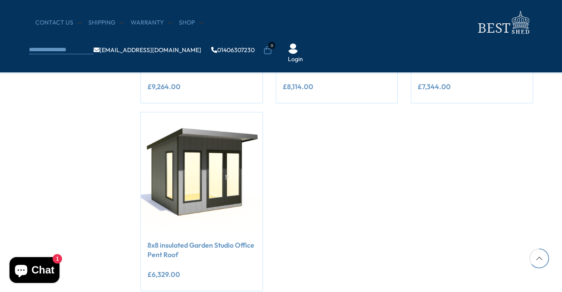
click at [540, 256] on div at bounding box center [540, 259] width 20 height 20
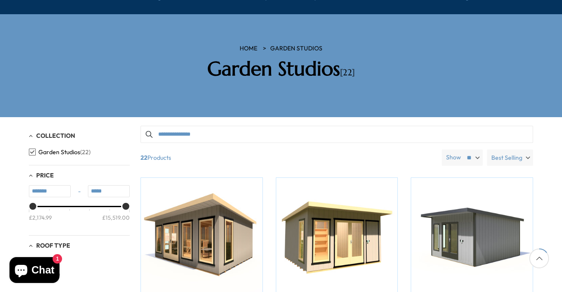
scroll to position [0, 0]
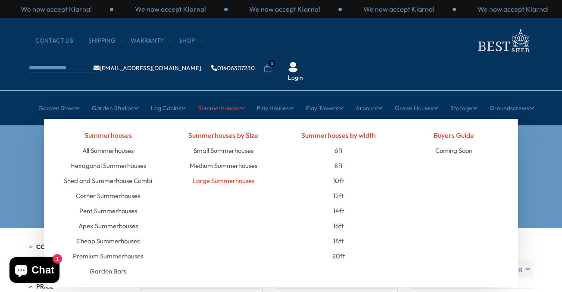
click at [214, 173] on link "Large Summerhouses" at bounding box center [224, 180] width 62 height 15
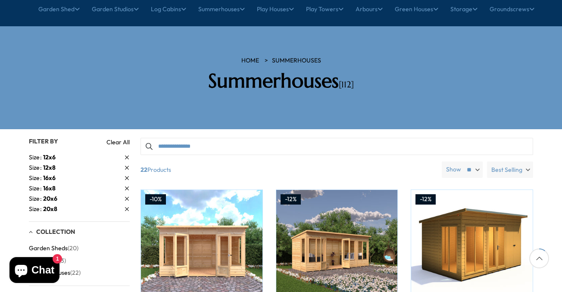
scroll to position [114, 0]
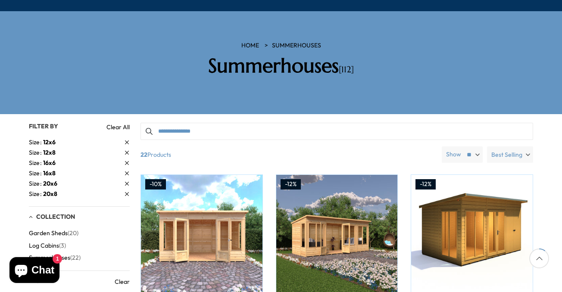
click at [55, 149] on span "12x8" at bounding box center [49, 153] width 13 height 8
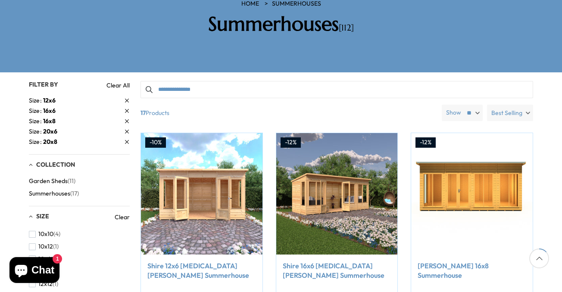
scroll to position [164, 0]
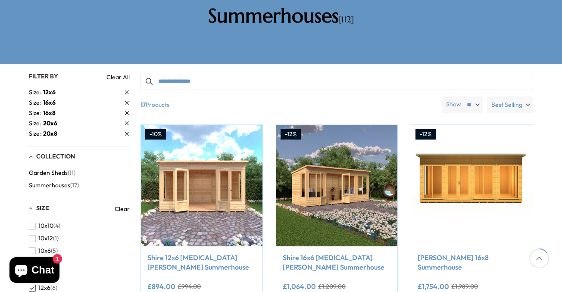
click at [31, 260] on span "button" at bounding box center [32, 263] width 7 height 7
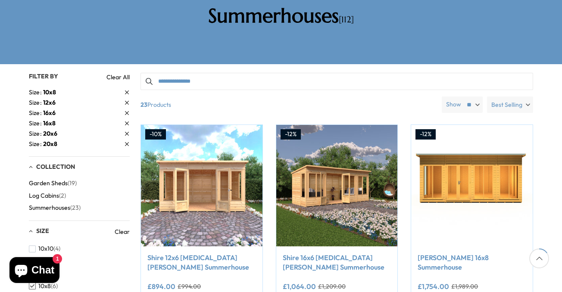
click at [31, 258] on span "button" at bounding box center [32, 261] width 7 height 7
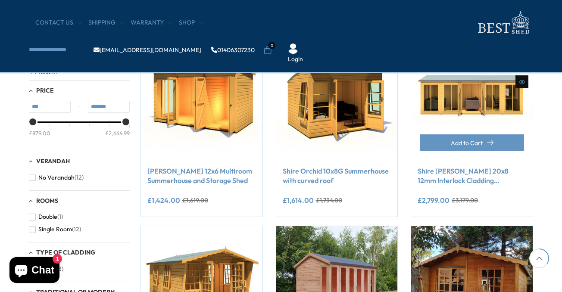
scroll to position [369, 0]
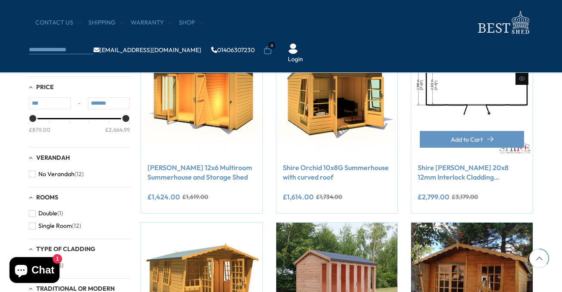
click at [499, 102] on img at bounding box center [472, 96] width 122 height 122
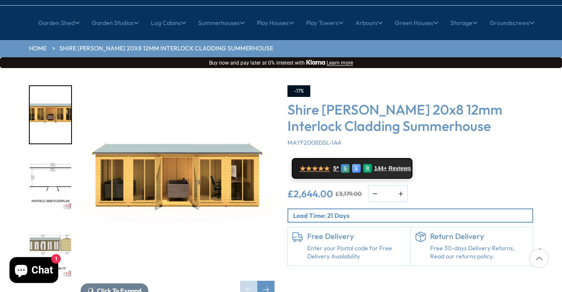
scroll to position [89, 0]
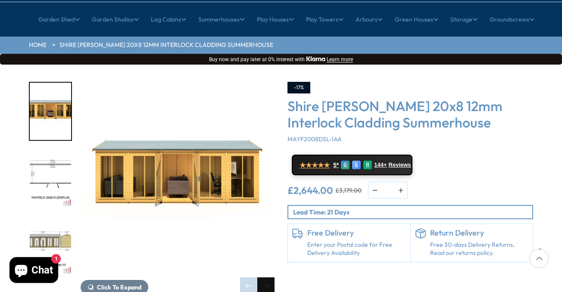
click at [266, 278] on div "Next slide" at bounding box center [265, 286] width 17 height 17
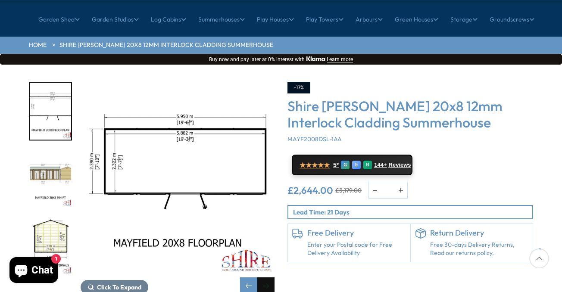
click at [266, 278] on div "Next slide" at bounding box center [265, 286] width 17 height 17
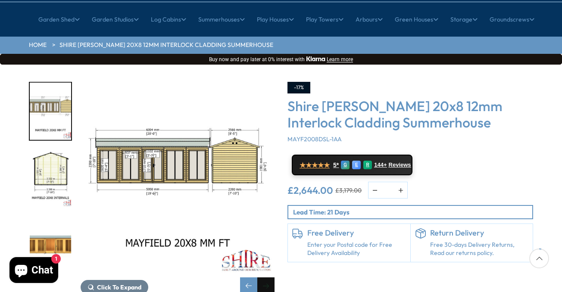
click at [266, 278] on div "Next slide" at bounding box center [265, 286] width 17 height 17
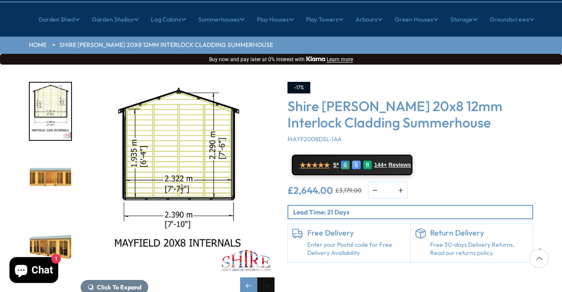
click at [266, 278] on div "Next slide" at bounding box center [265, 286] width 17 height 17
